Goal: Information Seeking & Learning: Learn about a topic

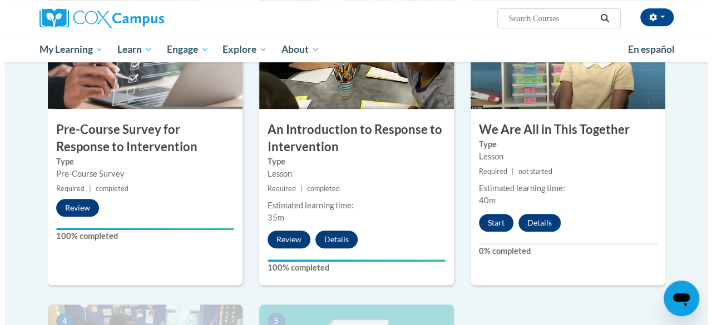
scroll to position [294, 0]
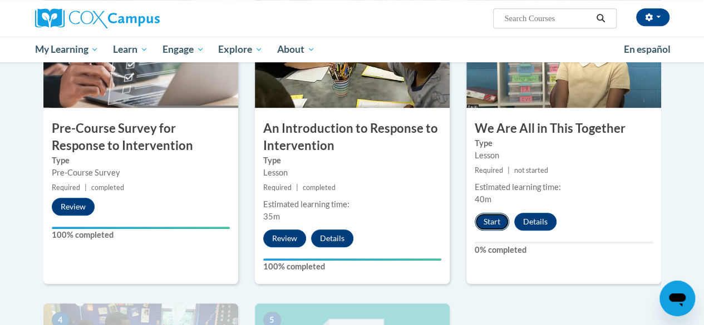
click at [496, 227] on button "Start" at bounding box center [491, 222] width 34 height 18
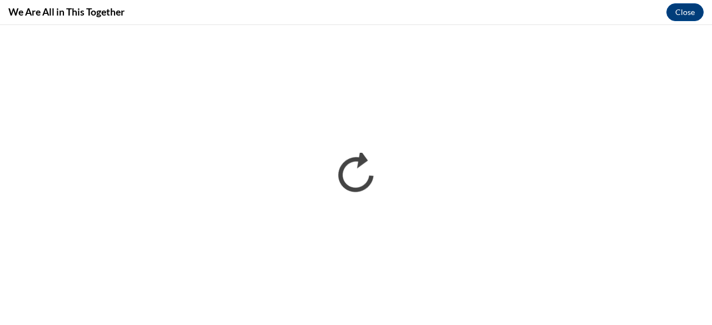
scroll to position [0, 0]
